Goal: Information Seeking & Learning: Find specific fact

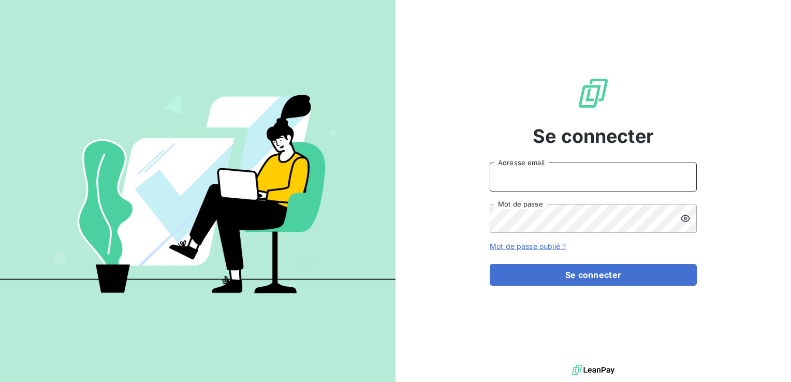
click at [572, 184] on input "Adresse email" at bounding box center [593, 177] width 207 height 29
type input "Compta.clients@edhd-hydro.com"
click at [490, 264] on button "Se connecter" at bounding box center [593, 275] width 207 height 22
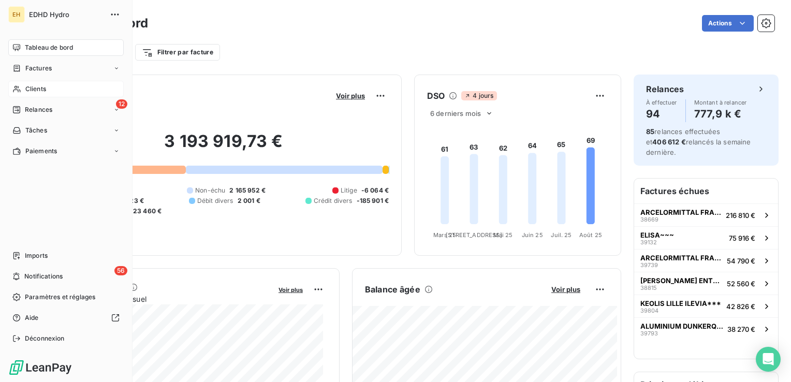
click at [31, 88] on span "Clients" at bounding box center [35, 88] width 21 height 9
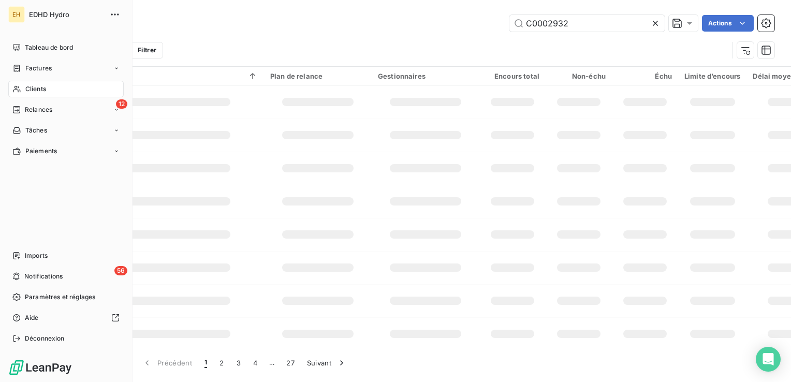
type input "C0002932"
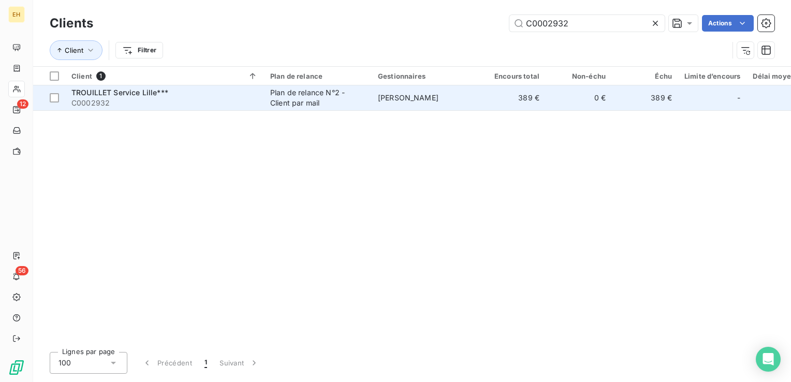
click at [296, 97] on div "Plan de relance N°2 - Client par mail" at bounding box center [317, 97] width 95 height 21
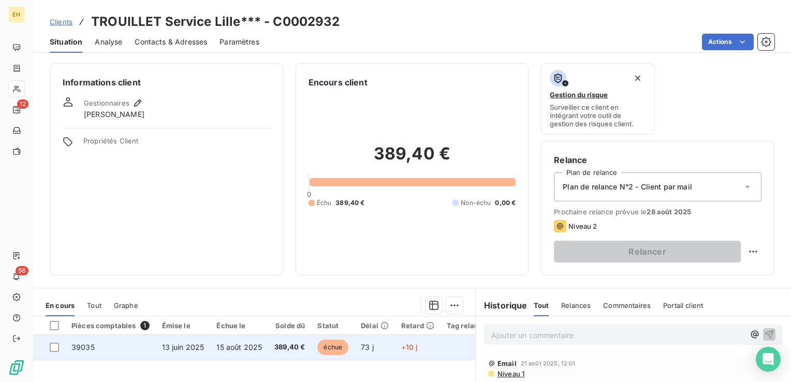
click at [202, 352] on td "13 juin 2025" at bounding box center [183, 347] width 55 height 25
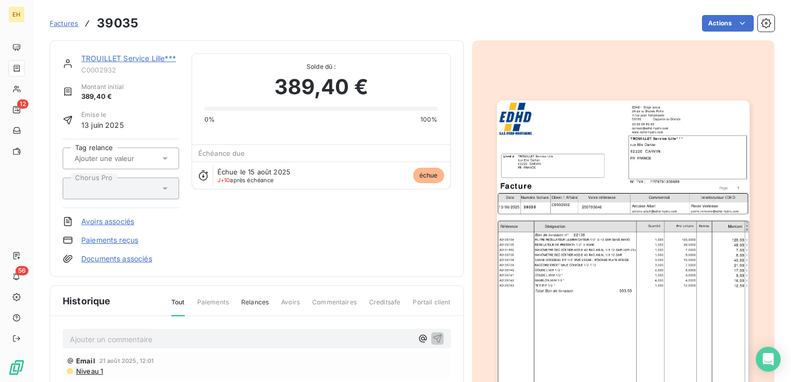
click at [131, 337] on p "Ajouter un commentaire ﻿" at bounding box center [241, 339] width 343 height 13
click at [284, 338] on p "Comptabilité <[EMAIL_ADDRESS][DOMAIN_NAME]> :" at bounding box center [241, 339] width 343 height 12
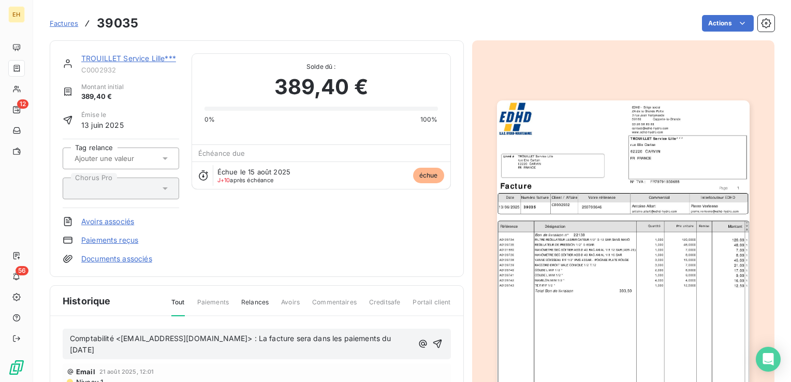
click at [285, 338] on span "Comptabilité <[EMAIL_ADDRESS][DOMAIN_NAME]> : La facture sera dans les paiement…" at bounding box center [231, 344] width 323 height 21
